Goal: Task Accomplishment & Management: Manage account settings

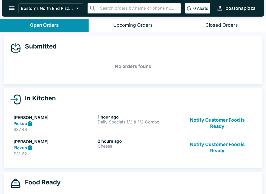
scroll to position [5, 0]
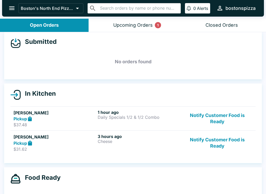
click at [144, 29] on button "Upcoming Orders 1" at bounding box center [132, 25] width 88 height 13
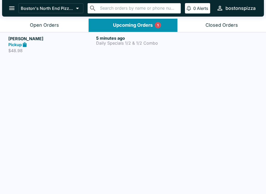
click at [55, 48] on p "$48.98" at bounding box center [51, 50] width 86 height 5
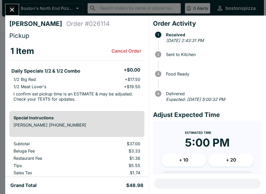
click at [13, 6] on icon "Close" at bounding box center [12, 9] width 7 height 7
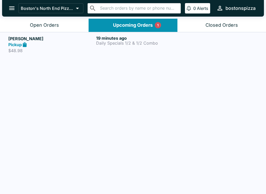
click at [55, 22] on button "Open Orders" at bounding box center [44, 25] width 88 height 13
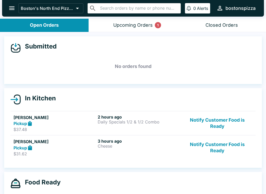
click at [130, 28] on button "Upcoming Orders 1" at bounding box center [132, 25] width 88 height 13
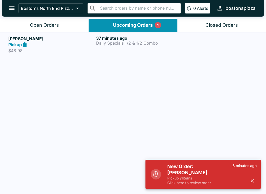
click at [228, 175] on h5 "New Order: [PERSON_NAME]" at bounding box center [199, 169] width 65 height 12
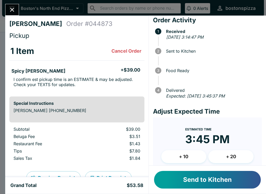
scroll to position [4, 0]
click at [186, 158] on button "+ 10" at bounding box center [183, 156] width 45 height 13
click at [195, 180] on button "Send to Kitchen" at bounding box center [207, 180] width 107 height 18
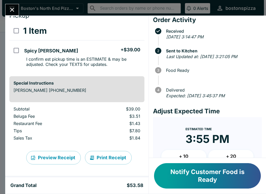
scroll to position [20, 0]
click at [218, 170] on button "Notify Customer Food is Ready" at bounding box center [207, 175] width 107 height 25
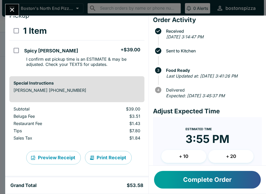
click at [13, 12] on icon "Close" at bounding box center [12, 9] width 7 height 7
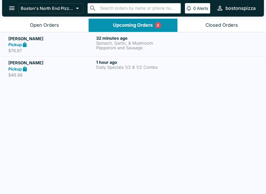
click at [53, 23] on div "Open Orders" at bounding box center [44, 25] width 29 height 6
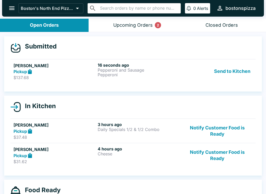
click at [66, 69] on div "Pickup" at bounding box center [54, 72] width 82 height 6
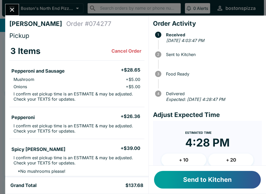
click at [219, 173] on button "Send to Kitchen" at bounding box center [207, 180] width 107 height 18
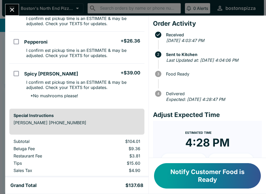
scroll to position [90, 0]
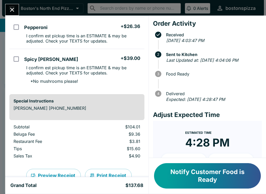
click at [15, 13] on icon "Close" at bounding box center [12, 9] width 7 height 7
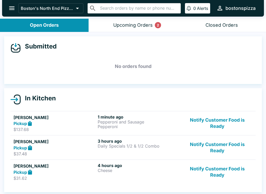
click at [130, 26] on div "Upcoming Orders 2" at bounding box center [132, 25] width 39 height 6
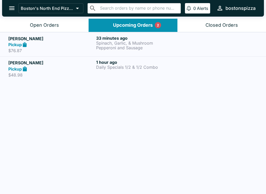
click at [51, 42] on div "Pickup" at bounding box center [51, 45] width 86 height 6
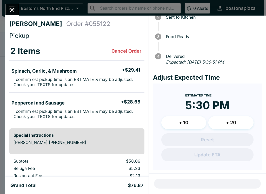
scroll to position [37, 0]
click at [19, 9] on button "Close" at bounding box center [11, 9] width 13 height 11
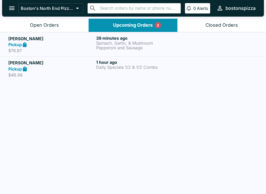
click at [63, 28] on button "Open Orders" at bounding box center [44, 25] width 88 height 13
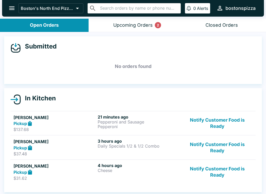
click at [78, 121] on div "Pickup" at bounding box center [54, 124] width 82 height 6
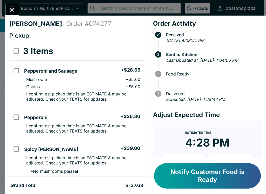
click at [210, 171] on button "Notify Customer Food is Ready" at bounding box center [207, 175] width 107 height 25
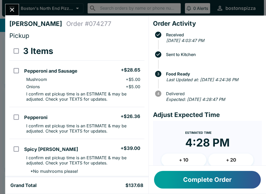
click at [9, 9] on icon "Close" at bounding box center [12, 9] width 7 height 7
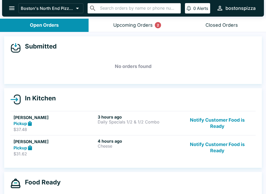
click at [140, 25] on div "Upcoming Orders 2" at bounding box center [132, 25] width 39 height 6
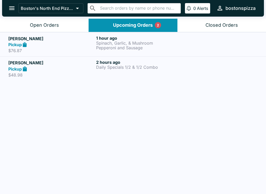
click at [58, 26] on div "Open Orders" at bounding box center [44, 25] width 29 height 6
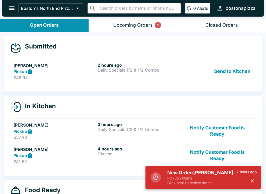
click at [191, 179] on p "Pickup / 1 items" at bounding box center [201, 178] width 69 height 5
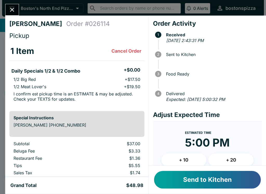
click at [14, 5] on button "Close" at bounding box center [11, 9] width 13 height 11
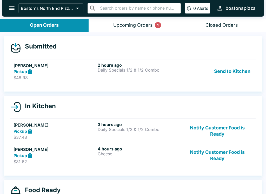
click at [54, 78] on p "$48.98" at bounding box center [54, 77] width 82 height 5
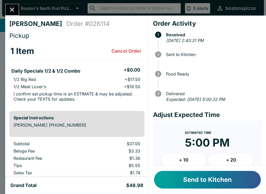
click at [220, 186] on button "Send to Kitchen" at bounding box center [207, 180] width 107 height 18
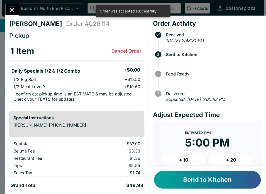
click at [8, 8] on button "Close" at bounding box center [11, 9] width 13 height 11
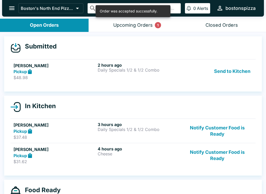
click at [238, 73] on button "Send to Kitchen" at bounding box center [232, 71] width 40 height 18
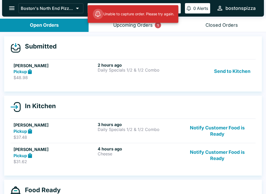
click at [235, 72] on button "Send to Kitchen" at bounding box center [232, 71] width 40 height 18
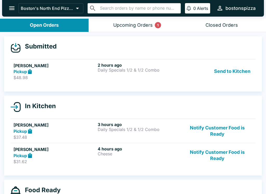
click at [139, 21] on button "Upcoming Orders 1" at bounding box center [132, 25] width 88 height 13
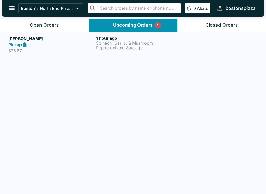
click at [56, 29] on button "Open Orders" at bounding box center [44, 25] width 88 height 13
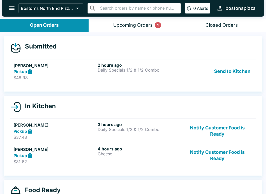
click at [114, 73] on div "2 hours ago Daily Specials 1/2 & 1/2 Combo" at bounding box center [138, 71] width 82 height 18
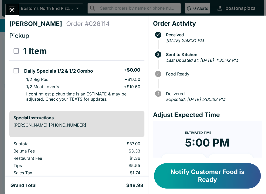
click at [223, 172] on button "Notify Customer Food is Ready" at bounding box center [207, 175] width 107 height 25
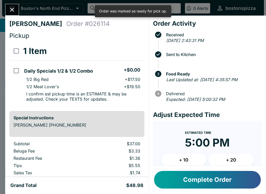
click at [14, 15] on button "Close" at bounding box center [11, 9] width 13 height 11
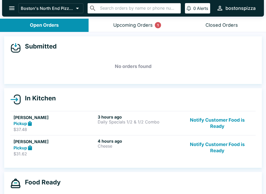
click at [146, 24] on div "Upcoming Orders 1" at bounding box center [132, 25] width 39 height 6
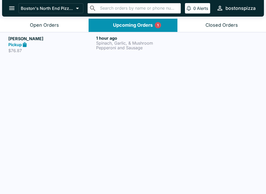
click at [43, 24] on div "Open Orders" at bounding box center [44, 25] width 29 height 6
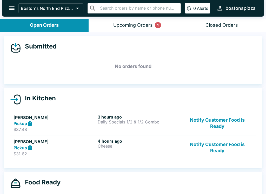
click at [137, 30] on button "Upcoming Orders 1" at bounding box center [132, 25] width 88 height 13
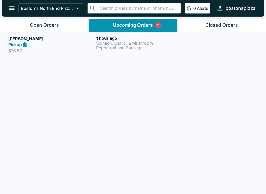
click at [64, 26] on button "Open Orders" at bounding box center [44, 25] width 88 height 13
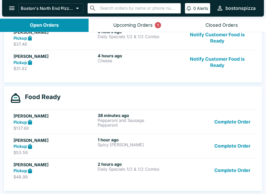
scroll to position [85, 0]
click at [234, 178] on button "Complete Order" at bounding box center [232, 171] width 40 height 18
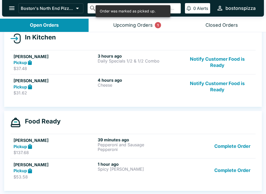
click at [234, 170] on button "Complete Order" at bounding box center [232, 171] width 40 height 18
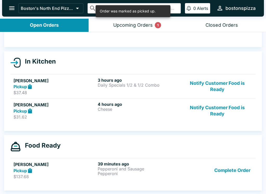
click at [236, 173] on button "Complete Order" at bounding box center [232, 170] width 40 height 18
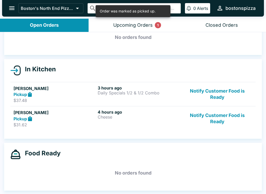
scroll to position [29, 0]
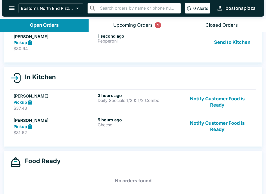
click at [68, 53] on link "[PERSON_NAME] Pickup $30.94 1 second ago Pepperoni Send to Kitchen" at bounding box center [132, 42] width 245 height 24
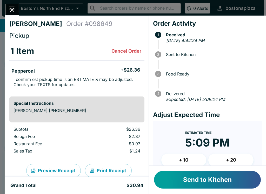
click at [193, 160] on button "+ 10" at bounding box center [183, 160] width 45 height 13
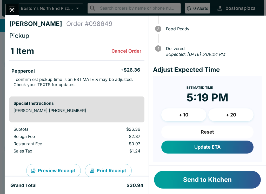
scroll to position [45, 0]
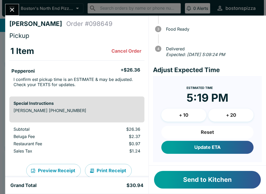
click at [206, 176] on button "Send to Kitchen" at bounding box center [207, 180] width 107 height 18
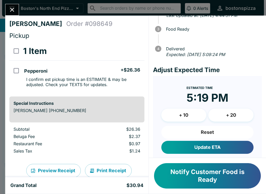
scroll to position [0, 0]
click at [8, 9] on button "Close" at bounding box center [11, 9] width 13 height 11
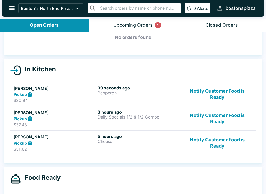
click at [138, 27] on div "Upcoming Orders 1" at bounding box center [132, 25] width 39 height 6
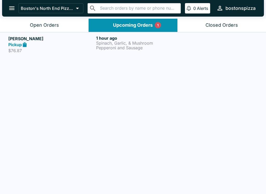
click at [53, 13] on button "Boston's North End Pizza Bakery" at bounding box center [50, 8] width 65 height 10
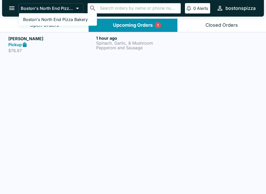
click at [82, 86] on div at bounding box center [133, 97] width 266 height 194
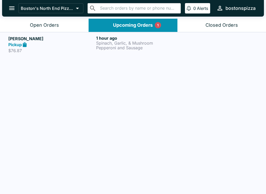
click at [48, 26] on div "Open Orders" at bounding box center [44, 25] width 29 height 6
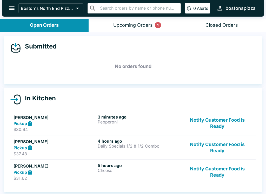
click at [142, 30] on button "Upcoming Orders 1" at bounding box center [132, 25] width 88 height 13
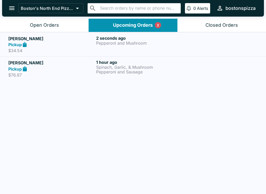
click at [45, 27] on div "Open Orders" at bounding box center [44, 25] width 29 height 6
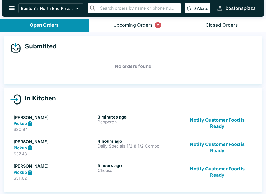
click at [213, 25] on div "Closed Orders" at bounding box center [221, 25] width 32 height 6
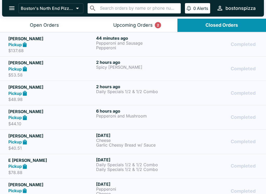
click at [44, 22] on div "Open Orders" at bounding box center [44, 25] width 29 height 6
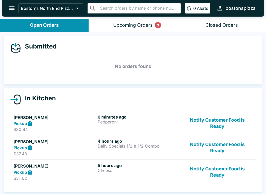
click at [132, 26] on div "Upcoming Orders 3" at bounding box center [132, 25] width 39 height 6
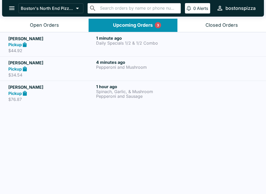
click at [65, 71] on div "Pickup" at bounding box center [51, 69] width 86 height 6
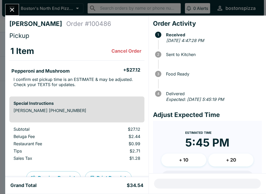
click at [8, 9] on button "Close" at bounding box center [11, 9] width 13 height 11
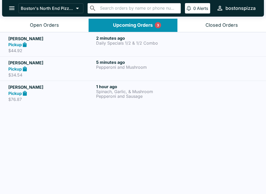
click at [77, 46] on div "Pickup" at bounding box center [51, 45] width 86 height 6
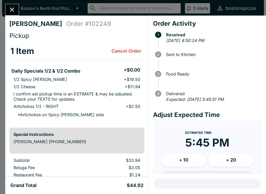
click at [11, 13] on icon "Close" at bounding box center [12, 9] width 7 height 7
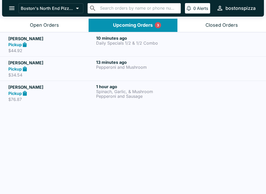
click at [44, 27] on div "Open Orders" at bounding box center [44, 25] width 29 height 6
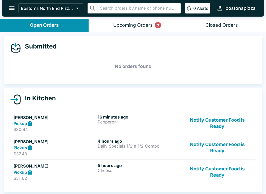
click at [233, 120] on button "Notify Customer Food is Ready" at bounding box center [217, 123] width 70 height 18
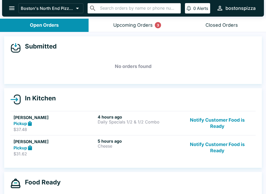
click at [142, 23] on div "Upcoming Orders 3" at bounding box center [132, 25] width 39 height 6
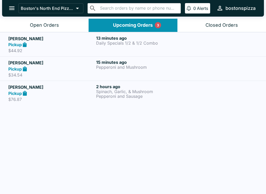
click at [111, 96] on p "Pepperoni and Sausage" at bounding box center [139, 96] width 86 height 5
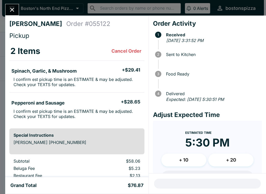
click at [11, 12] on icon "Close" at bounding box center [12, 9] width 7 height 7
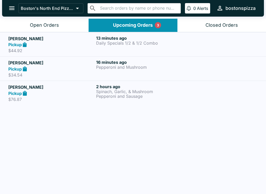
click at [34, 22] on button "Open Orders" at bounding box center [44, 25] width 88 height 13
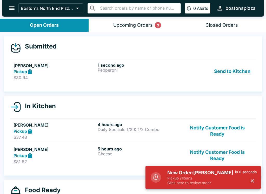
click at [201, 172] on h5 "New Order: [PERSON_NAME]" at bounding box center [201, 173] width 68 height 6
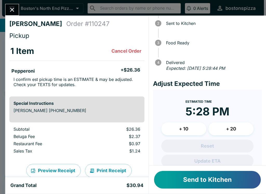
scroll to position [32, 0]
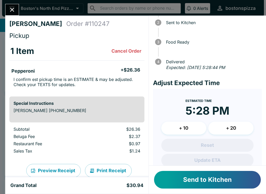
click at [191, 128] on button "+ 10" at bounding box center [183, 128] width 45 height 13
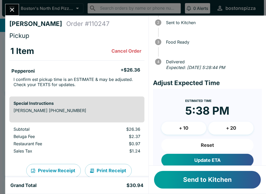
click at [224, 159] on button "Update ETA" at bounding box center [207, 160] width 92 height 13
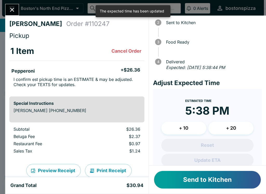
click at [230, 182] on button "Send to Kitchen" at bounding box center [207, 180] width 107 height 18
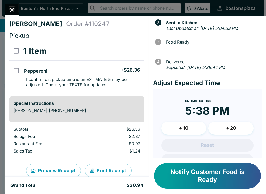
click at [14, 15] on button "Close" at bounding box center [11, 9] width 13 height 11
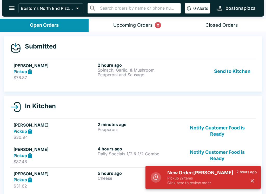
click at [203, 173] on h5 "New Order: [PERSON_NAME]" at bounding box center [201, 173] width 69 height 6
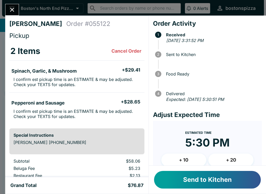
click at [16, 14] on button "Close" at bounding box center [11, 9] width 13 height 11
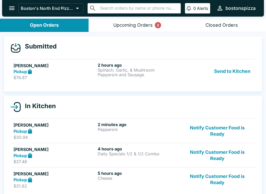
click at [238, 66] on button "Send to Kitchen" at bounding box center [232, 71] width 40 height 18
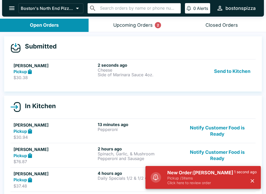
click at [185, 170] on h5 "New Order: [PERSON_NAME]" at bounding box center [200, 173] width 67 height 6
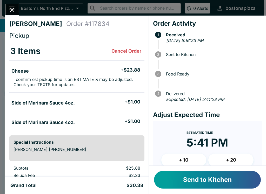
click at [174, 183] on button "Send to Kitchen" at bounding box center [207, 180] width 107 height 18
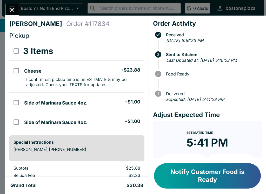
click at [18, 10] on button "Close" at bounding box center [11, 9] width 13 height 11
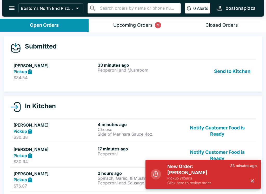
click at [182, 182] on p "Click here to review order" at bounding box center [198, 182] width 63 height 5
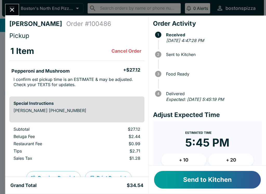
click at [234, 162] on button "+ 20" at bounding box center [230, 160] width 45 height 13
click at [202, 176] on button "Send to Kitchen" at bounding box center [207, 180] width 107 height 18
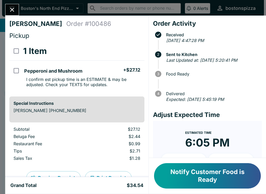
click at [18, 8] on button "Close" at bounding box center [11, 9] width 13 height 11
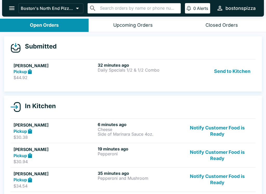
click at [53, 71] on div "Pickup" at bounding box center [54, 72] width 82 height 6
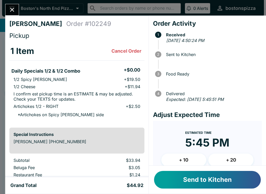
click at [177, 165] on button "+ 10" at bounding box center [183, 160] width 45 height 13
click at [189, 179] on button "Send to Kitchen" at bounding box center [207, 180] width 107 height 18
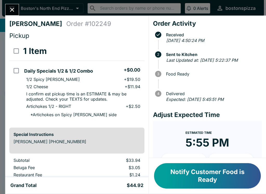
click at [15, 15] on button "Close" at bounding box center [11, 9] width 13 height 11
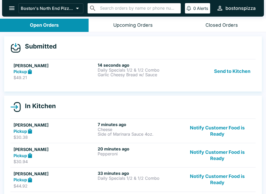
click at [55, 76] on p "$49.21" at bounding box center [54, 77] width 82 height 5
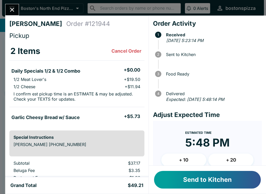
click at [184, 160] on button "+ 10" at bounding box center [183, 160] width 45 height 13
click at [210, 179] on button "Send to Kitchen" at bounding box center [207, 180] width 107 height 18
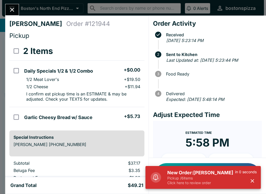
click at [168, 177] on p "Pickup / 6 items" at bounding box center [201, 178] width 68 height 5
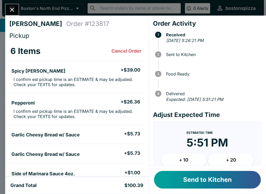
click at [10, 9] on icon "Close" at bounding box center [12, 9] width 7 height 7
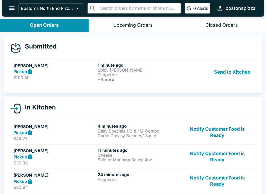
click at [130, 71] on p "Spicy [PERSON_NAME]" at bounding box center [138, 70] width 82 height 5
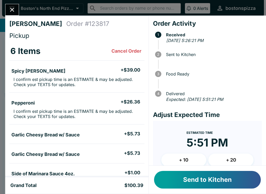
click at [236, 171] on button "Send to Kitchen" at bounding box center [207, 180] width 107 height 18
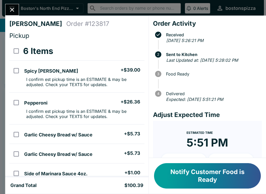
scroll to position [2, 0]
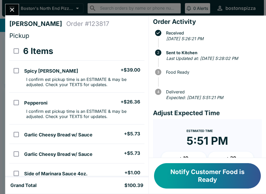
click at [236, 154] on button "+ 20" at bounding box center [230, 158] width 45 height 13
click at [15, 10] on icon "Close" at bounding box center [12, 9] width 7 height 7
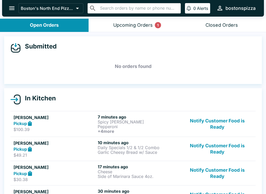
click at [142, 30] on button "Upcoming Orders 1" at bounding box center [132, 25] width 88 height 13
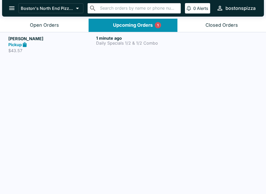
click at [127, 41] on p "Daily Specials 1/2 & 1/2 Combo" at bounding box center [139, 43] width 86 height 5
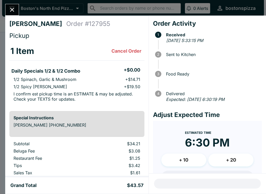
click at [10, 10] on icon "Close" at bounding box center [12, 9] width 7 height 7
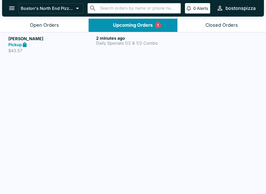
click at [112, 52] on div "2 minutes ago Daily Specials 1/2 & 1/2 Combo" at bounding box center [139, 45] width 86 height 18
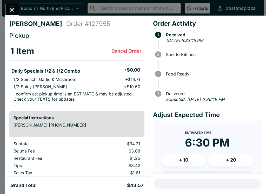
click at [13, 6] on button "Close" at bounding box center [11, 9] width 13 height 11
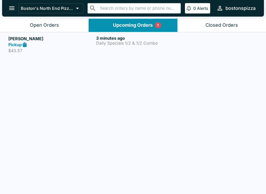
click at [46, 33] on link "[PERSON_NAME] Pickup $43.57 3 minutes ago Daily Specials 1/2 & 1/2 Combo" at bounding box center [133, 44] width 266 height 24
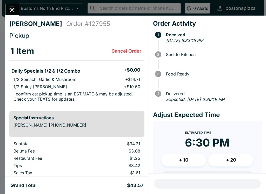
click at [14, 11] on icon "Close" at bounding box center [12, 10] width 4 height 4
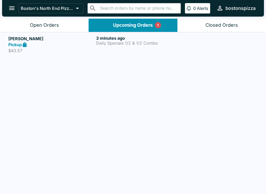
click at [52, 26] on div "Open Orders" at bounding box center [44, 25] width 29 height 6
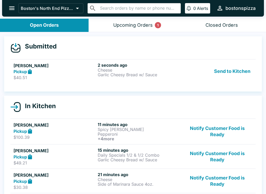
click at [51, 67] on h5 "[PERSON_NAME]" at bounding box center [54, 65] width 82 height 6
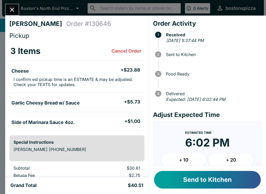
click at [185, 161] on button "+ 10" at bounding box center [183, 160] width 45 height 13
click at [224, 180] on button "Send to Kitchen" at bounding box center [207, 180] width 107 height 18
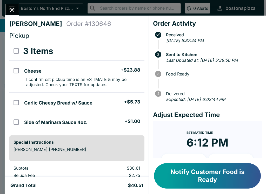
click at [215, 183] on button "Notify Customer Food is Ready" at bounding box center [207, 175] width 107 height 25
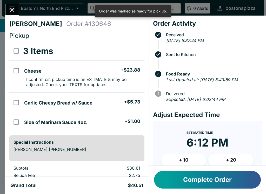
click at [2, 15] on div "[PERSON_NAME] Order # 130646 Pickup 3 Items Cheese + $23.88 I confirm est picku…" at bounding box center [133, 97] width 266 height 194
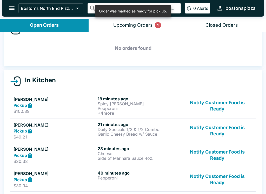
scroll to position [18, 0]
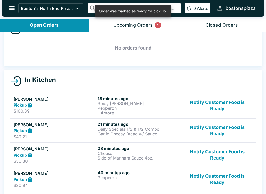
click at [213, 127] on button "Notify Customer Food is Ready" at bounding box center [217, 131] width 70 height 18
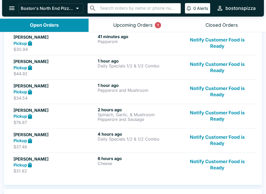
scroll to position [133, 0]
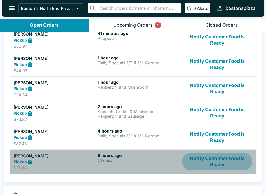
click at [221, 163] on button "Notify Customer Food is Ready" at bounding box center [217, 162] width 70 height 18
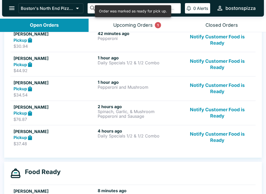
click at [227, 116] on button "Notify Customer Food is Ready" at bounding box center [217, 113] width 70 height 18
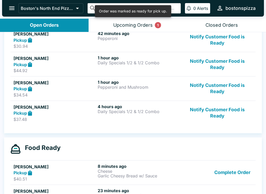
click at [224, 87] on button "Notify Customer Food is Ready" at bounding box center [217, 89] width 70 height 18
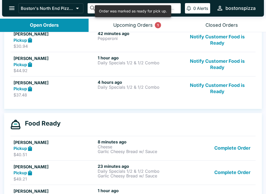
click at [227, 63] on button "Notify Customer Food is Ready" at bounding box center [217, 64] width 70 height 18
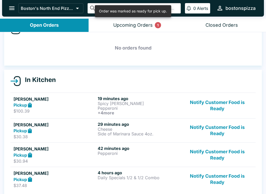
scroll to position [18, 0]
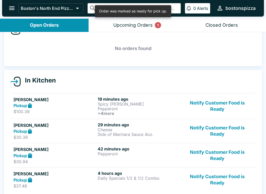
click at [216, 156] on button "Notify Customer Food is Ready" at bounding box center [217, 155] width 70 height 18
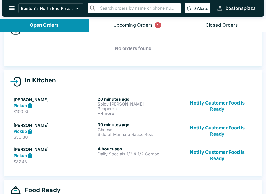
click at [218, 135] on button "Notify Customer Food is Ready" at bounding box center [217, 131] width 70 height 18
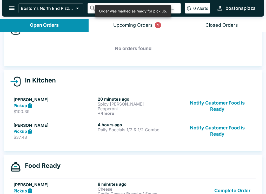
click at [223, 113] on button "Notify Customer Food is Ready" at bounding box center [217, 105] width 70 height 19
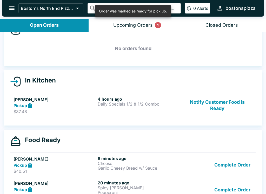
click at [219, 108] on button "Notify Customer Food is Ready" at bounding box center [217, 105] width 70 height 18
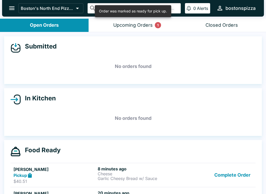
scroll to position [0, 0]
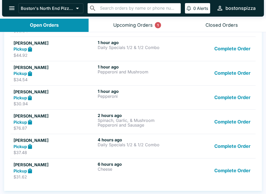
click at [241, 170] on button "Complete Order" at bounding box center [232, 171] width 40 height 18
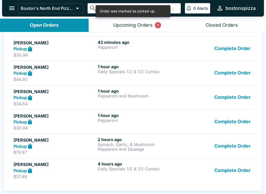
click at [235, 174] on button "Complete Order" at bounding box center [232, 170] width 40 height 18
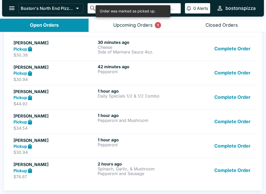
click at [233, 169] on button "Complete Order" at bounding box center [232, 170] width 40 height 18
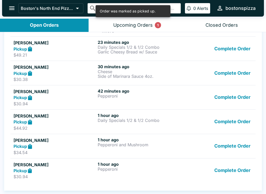
click at [232, 169] on button "Complete Order" at bounding box center [232, 171] width 40 height 18
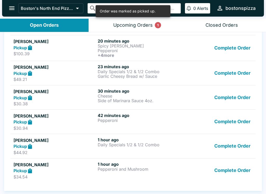
click at [232, 173] on button "Complete Order" at bounding box center [232, 171] width 40 height 18
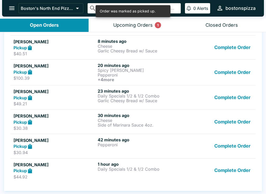
click at [227, 170] on button "Complete Order" at bounding box center [232, 171] width 40 height 18
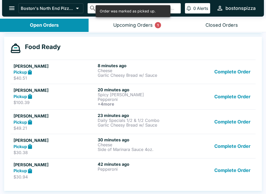
click at [232, 169] on button "Complete Order" at bounding box center [232, 171] width 40 height 18
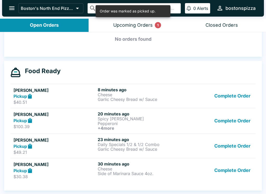
click at [230, 164] on button "Complete Order" at bounding box center [232, 170] width 40 height 18
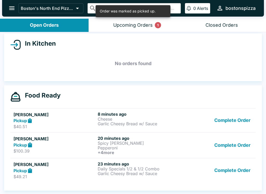
click at [227, 172] on button "Complete Order" at bounding box center [232, 170] width 40 height 18
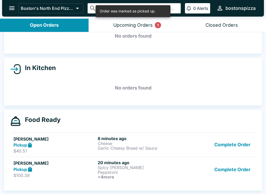
click at [229, 167] on button "Complete Order" at bounding box center [232, 169] width 40 height 19
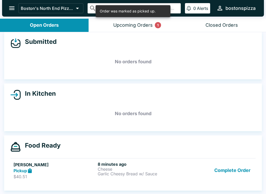
scroll to position [5, 0]
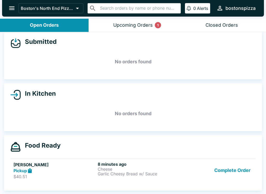
click at [233, 164] on button "Complete Order" at bounding box center [232, 171] width 40 height 18
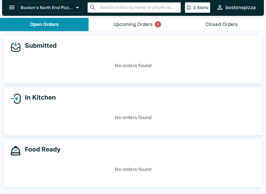
scroll to position [0, 0]
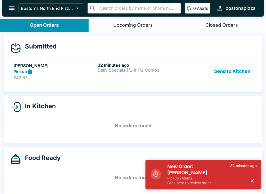
click at [206, 170] on h5 "New Order: [PERSON_NAME]" at bounding box center [198, 169] width 63 height 12
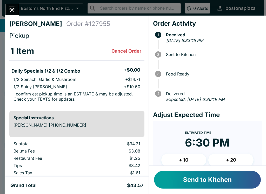
click at [212, 179] on button "Send to Kitchen" at bounding box center [207, 180] width 107 height 18
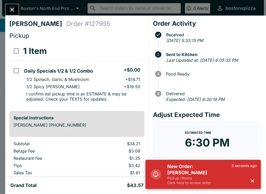
click at [215, 179] on p "Pickup / 1 items" at bounding box center [199, 178] width 64 height 5
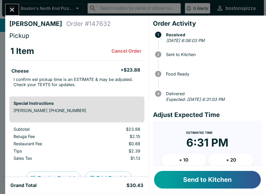
click at [230, 159] on button "+ 20" at bounding box center [230, 160] width 45 height 13
click at [229, 183] on button "Send to Kitchen" at bounding box center [207, 180] width 107 height 18
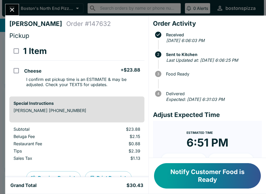
click at [10, 7] on icon "Close" at bounding box center [12, 9] width 7 height 7
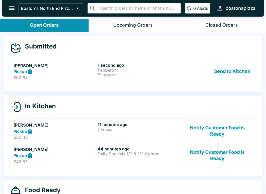
click at [238, 72] on button "Send to Kitchen" at bounding box center [232, 71] width 40 height 18
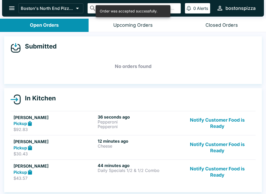
click at [70, 127] on p "$92.83" at bounding box center [54, 129] width 82 height 5
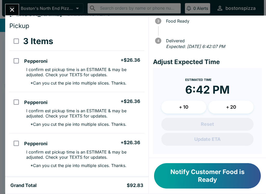
scroll to position [53, 0]
click at [235, 106] on button "+ 20" at bounding box center [230, 107] width 45 height 13
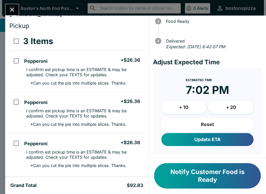
click at [223, 138] on button "Update ETA" at bounding box center [207, 139] width 92 height 13
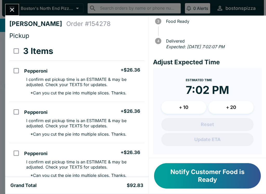
scroll to position [0, 0]
click at [5, 13] on div at bounding box center [12, 10] width 14 height 12
click at [15, 9] on icon "Close" at bounding box center [12, 9] width 7 height 7
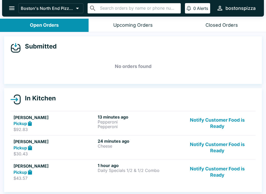
click at [220, 125] on button "Notify Customer Food is Ready" at bounding box center [217, 123] width 70 height 18
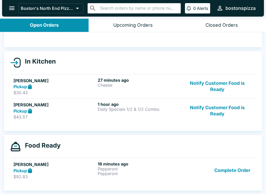
scroll to position [37, 0]
click at [144, 168] on p "Pepperoni" at bounding box center [138, 168] width 82 height 5
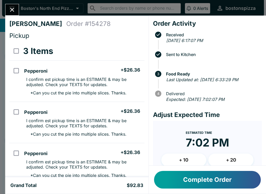
click at [10, 14] on button "Close" at bounding box center [11, 9] width 13 height 11
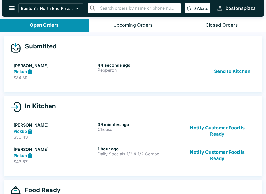
click at [71, 76] on p "$34.89" at bounding box center [54, 77] width 82 height 5
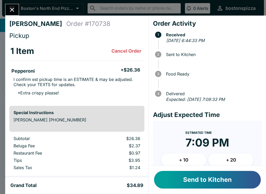
click at [219, 174] on button "Send to Kitchen" at bounding box center [207, 180] width 107 height 18
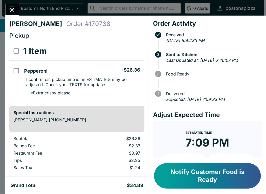
click at [11, 8] on icon "Close" at bounding box center [12, 9] width 7 height 7
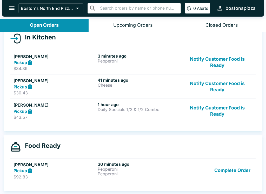
scroll to position [61, 0]
click at [221, 105] on button "Notify Customer Food is Ready" at bounding box center [217, 111] width 70 height 18
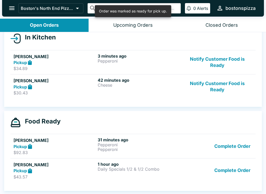
click at [222, 91] on button "Notify Customer Food is Ready" at bounding box center [217, 87] width 70 height 18
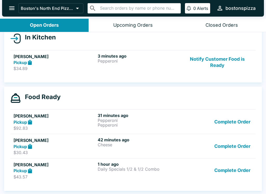
scroll to position [1, 0]
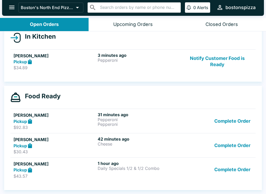
click at [232, 178] on button "Complete Order" at bounding box center [232, 170] width 40 height 18
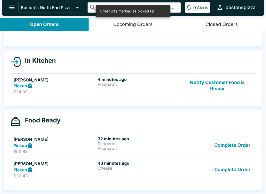
click at [238, 178] on button "Complete Order" at bounding box center [232, 170] width 40 height 18
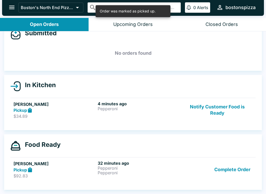
scroll to position [12, 0]
click at [97, 172] on div "[PERSON_NAME] Pickup $92.83 32 minutes ago Pepperoni Pepperoni Complete Order" at bounding box center [132, 170] width 239 height 18
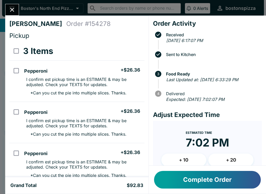
click at [10, 12] on icon "Close" at bounding box center [12, 9] width 7 height 7
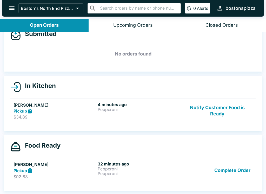
click at [83, 169] on div "Pickup" at bounding box center [54, 171] width 82 height 6
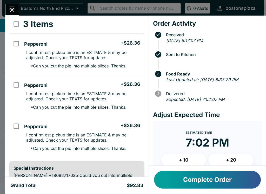
scroll to position [26, 0]
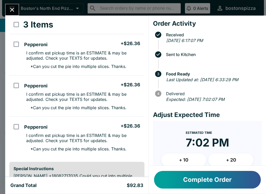
click at [17, 8] on button "Close" at bounding box center [11, 9] width 13 height 11
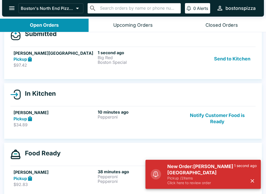
click at [214, 181] on p "Click here to review order" at bounding box center [200, 182] width 67 height 5
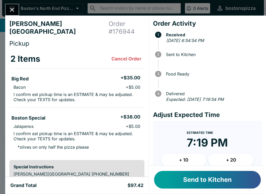
click at [185, 158] on button "+ 10" at bounding box center [183, 160] width 45 height 13
click at [235, 179] on button "Send to Kitchen" at bounding box center [207, 180] width 107 height 18
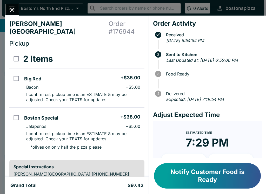
scroll to position [0, 0]
click at [18, 8] on button "Close" at bounding box center [11, 9] width 13 height 11
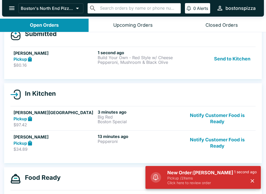
click at [200, 178] on p "Pickup / 2 items" at bounding box center [200, 178] width 67 height 5
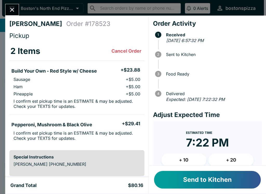
click at [181, 157] on button "+ 10" at bounding box center [183, 160] width 45 height 13
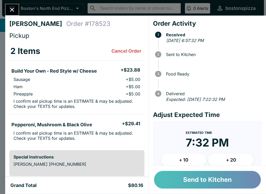
click at [215, 185] on button "Send to Kitchen" at bounding box center [207, 180] width 107 height 18
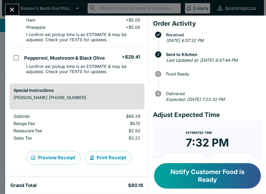
scroll to position [67, 0]
click at [19, 16] on td "orders table" at bounding box center [15, 21] width 13 height 54
checkbox input "true"
click at [16, 6] on button "Close" at bounding box center [11, 9] width 13 height 11
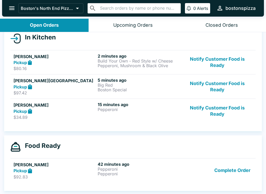
scroll to position [61, 0]
click at [229, 172] on button "Complete Order" at bounding box center [232, 171] width 40 height 18
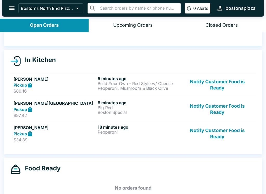
scroll to position [38, 0]
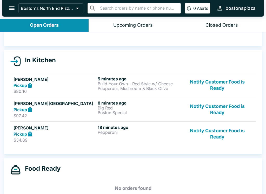
click at [220, 27] on div "Closed Orders" at bounding box center [221, 25] width 32 height 6
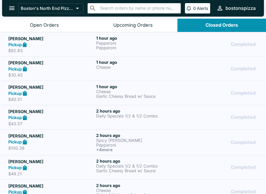
click at [86, 48] on p "$92.83" at bounding box center [51, 50] width 86 height 5
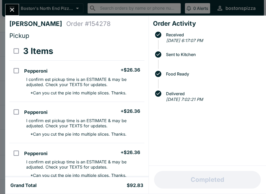
click at [18, 71] on input "orders table" at bounding box center [16, 71] width 12 height 12
click at [136, 54] on button "Refund" at bounding box center [129, 51] width 27 height 13
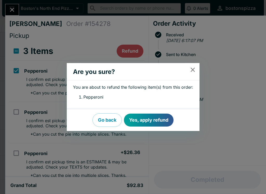
click at [160, 117] on button "Yes, apply refund" at bounding box center [149, 120] width 50 height 13
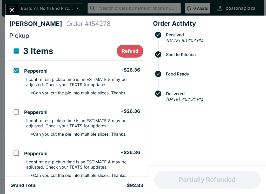
checkbox input "false"
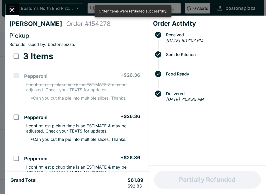
click at [16, 8] on icon "Close" at bounding box center [12, 9] width 7 height 7
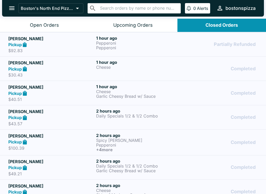
click at [130, 22] on div "Upcoming Orders" at bounding box center [132, 25] width 39 height 6
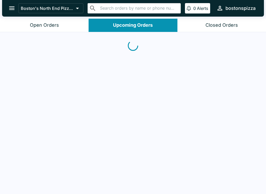
click at [48, 24] on div "Open Orders" at bounding box center [44, 25] width 29 height 6
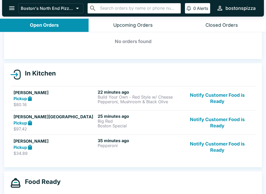
scroll to position [25, 0]
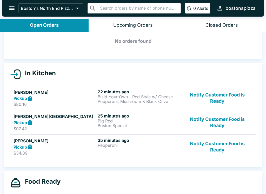
click at [211, 97] on button "Notify Customer Food is Ready" at bounding box center [217, 98] width 70 height 18
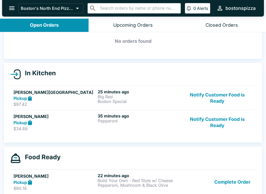
click at [215, 98] on button "Notify Customer Food is Ready" at bounding box center [217, 98] width 70 height 18
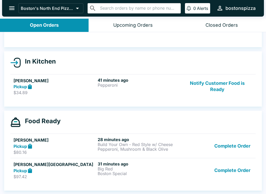
scroll to position [37, 0]
click at [220, 87] on button "Notify Customer Food is Ready" at bounding box center [217, 87] width 70 height 18
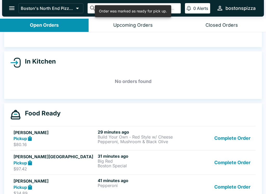
click at [230, 187] on button "Complete Order" at bounding box center [232, 187] width 40 height 18
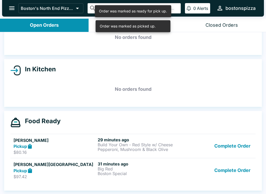
scroll to position [29, 0]
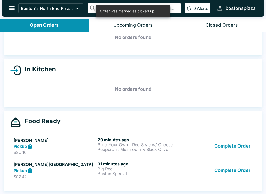
click at [120, 168] on p "Big Red" at bounding box center [138, 168] width 82 height 5
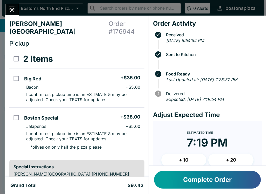
click at [15, 13] on icon "Close" at bounding box center [12, 9] width 7 height 7
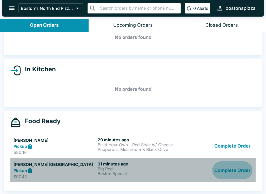
click at [236, 172] on button "Complete Order" at bounding box center [232, 170] width 40 height 18
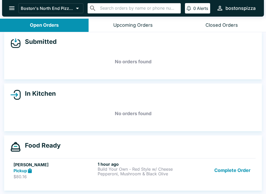
scroll to position [5, 0]
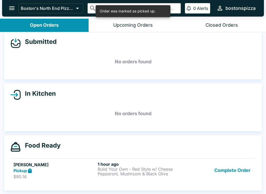
click at [246, 169] on button "Complete Order" at bounding box center [232, 171] width 40 height 18
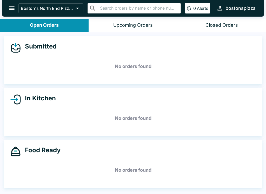
click at [222, 24] on div "Closed Orders" at bounding box center [221, 25] width 32 height 6
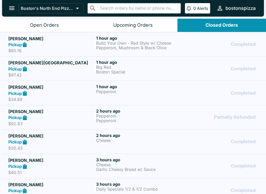
click at [55, 26] on div "Open Orders" at bounding box center [44, 25] width 29 height 6
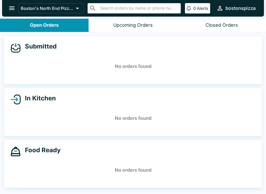
click at [11, 9] on icon "open drawer" at bounding box center [11, 8] width 7 height 7
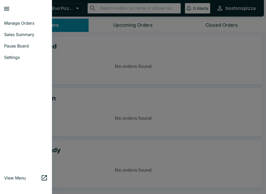
click at [38, 22] on span "Manage Orders" at bounding box center [26, 22] width 44 height 5
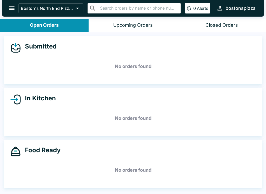
click at [16, 12] on button "open drawer" at bounding box center [11, 8] width 13 height 13
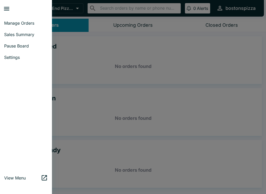
click at [36, 33] on span "Sales Summary" at bounding box center [26, 34] width 44 height 5
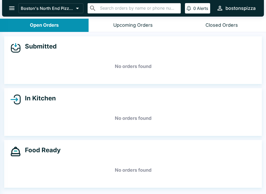
select select "03:00"
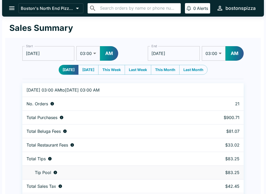
scroll to position [16, 0]
